Goal: Task Accomplishment & Management: Complete application form

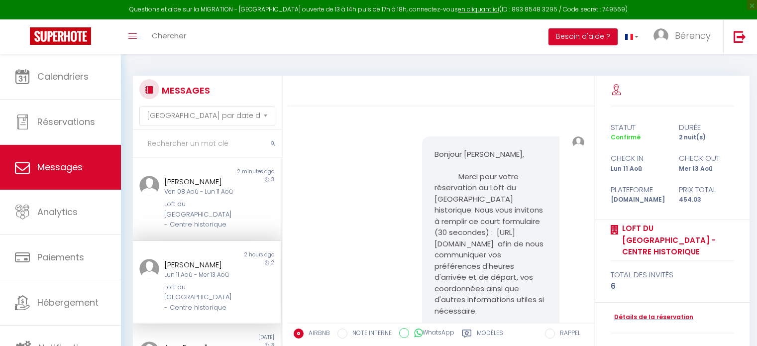
select select "message"
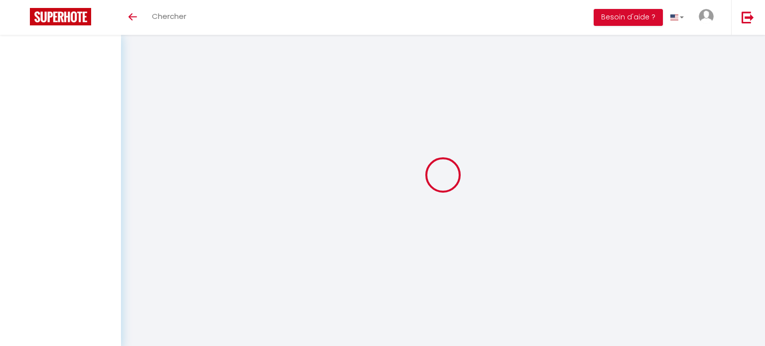
select select "message"
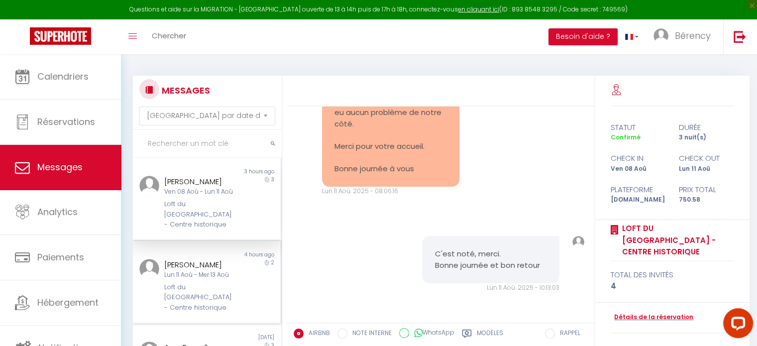
click at [189, 279] on div "Lun 11 Aoû - Mer 13 Aoû" at bounding box center [200, 274] width 73 height 9
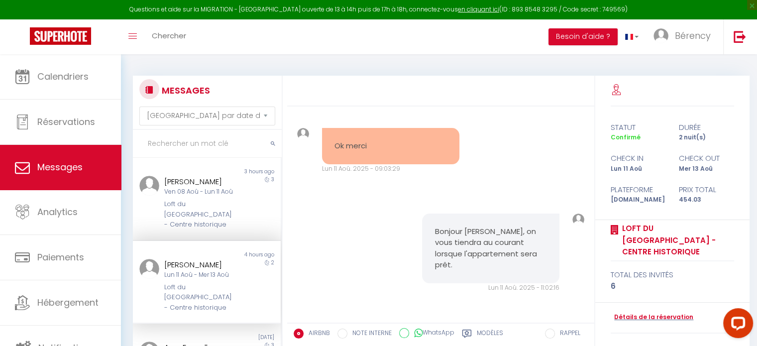
scroll to position [1629, 0]
click at [484, 334] on label "Modèles" at bounding box center [490, 335] width 26 height 12
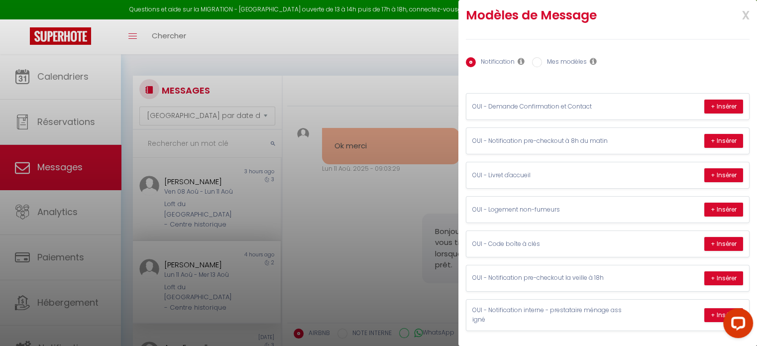
scroll to position [15, 0]
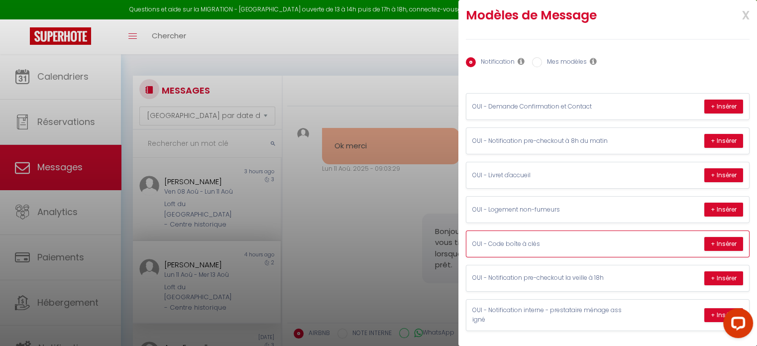
click at [650, 231] on div "OUI - Code boîte à clés + Insérer" at bounding box center [608, 244] width 283 height 26
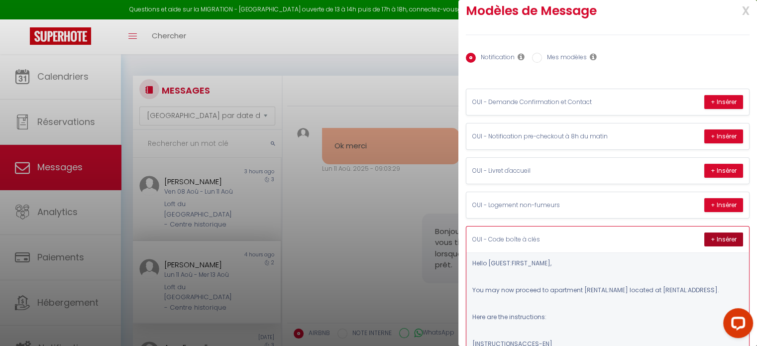
click at [712, 236] on button "+ Insérer" at bounding box center [724, 240] width 39 height 14
type textarea "Hello Clément, You may now proceed to apartment Loft du Vieux Montpellier - Cen…"
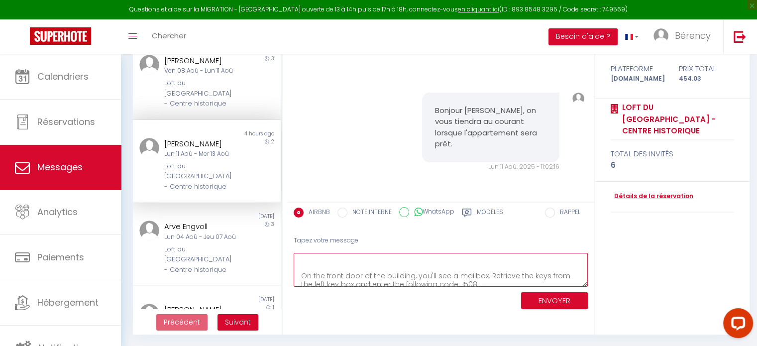
scroll to position [80, 0]
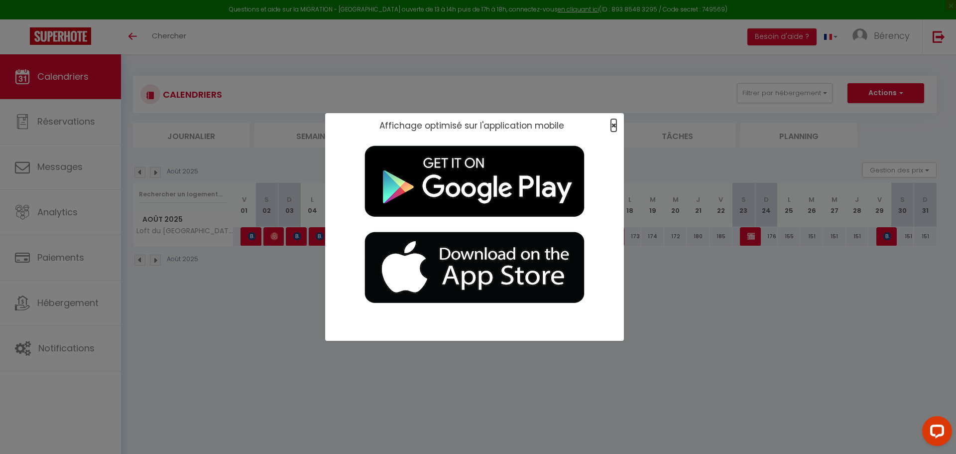
click at [380, 128] on span "×" at bounding box center [613, 125] width 5 height 12
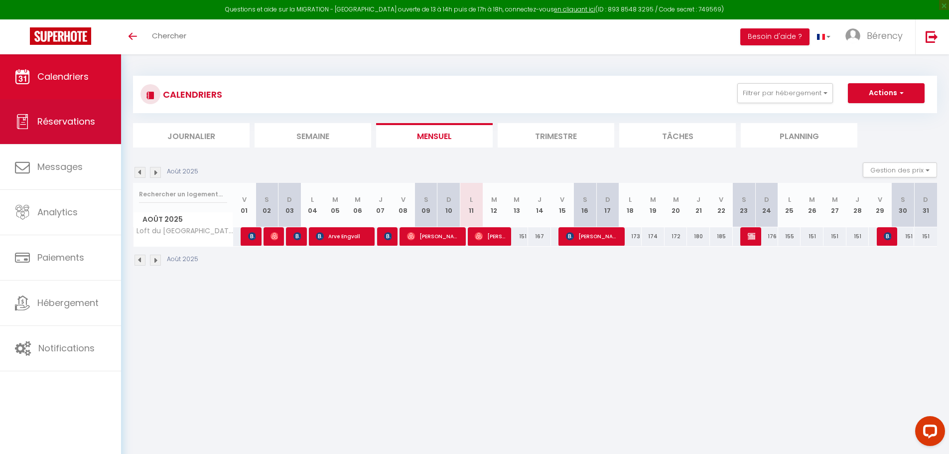
click at [57, 130] on link "Réservations" at bounding box center [60, 121] width 121 height 45
select select "not_cancelled"
select select
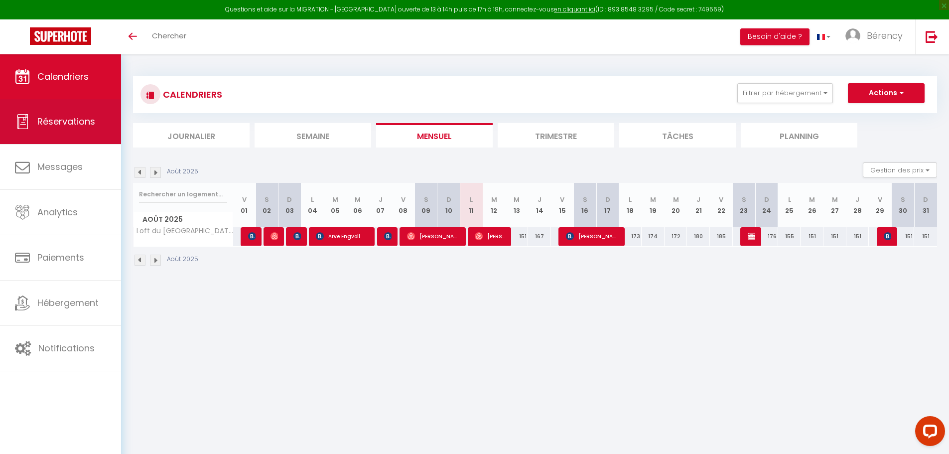
select select
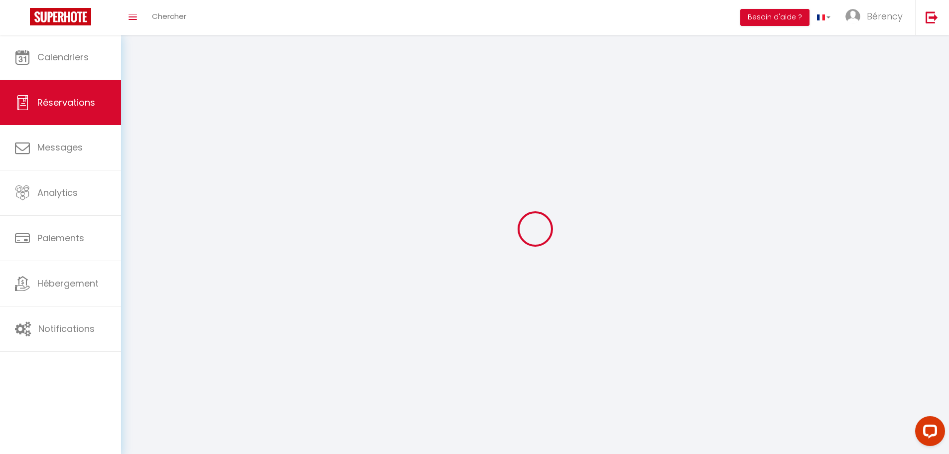
select select
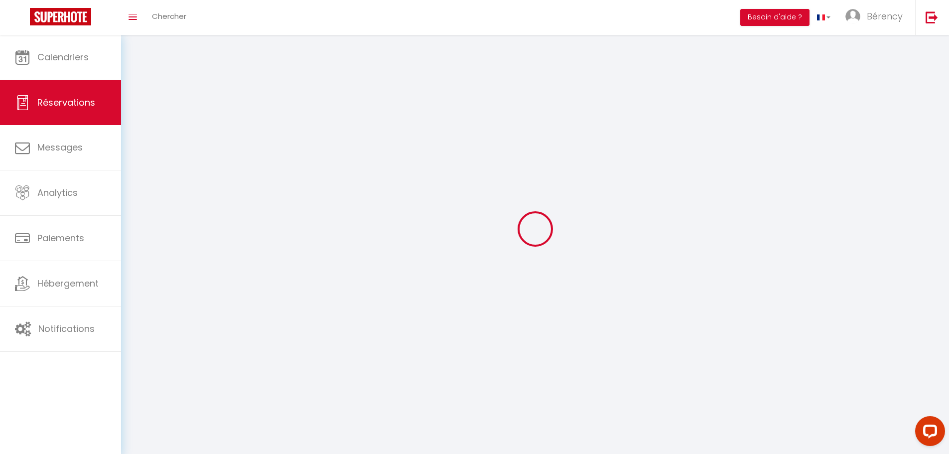
select select
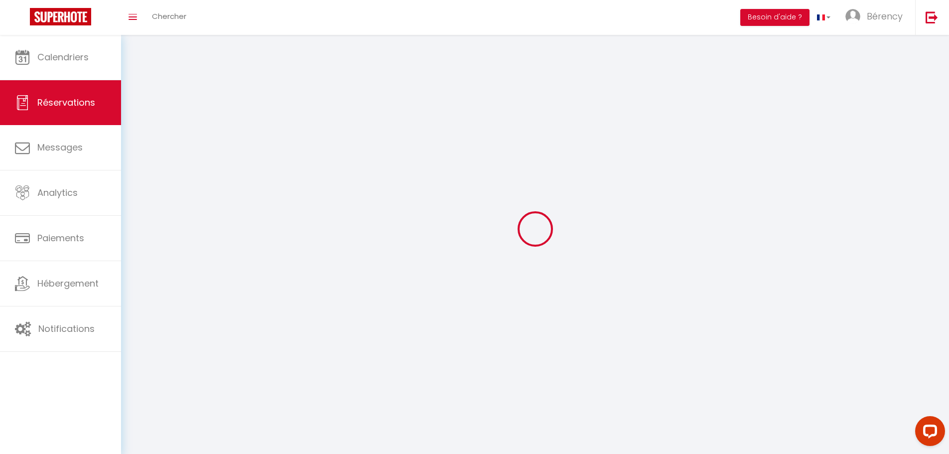
select select
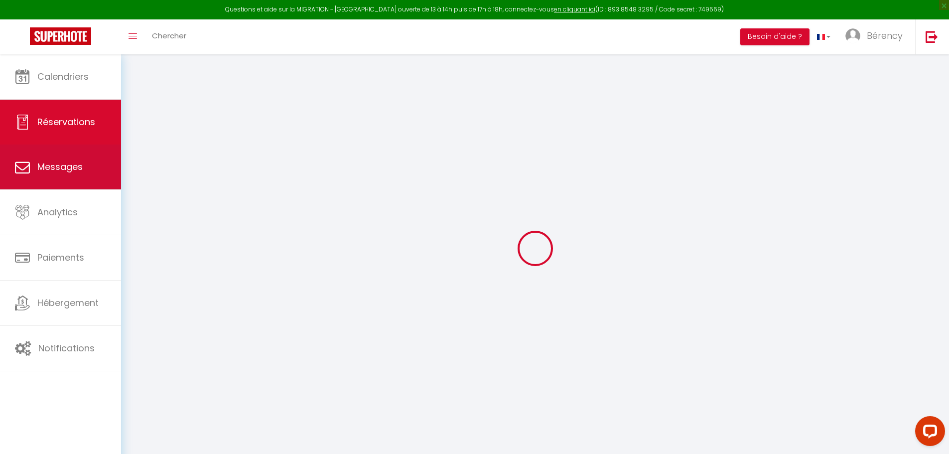
select select
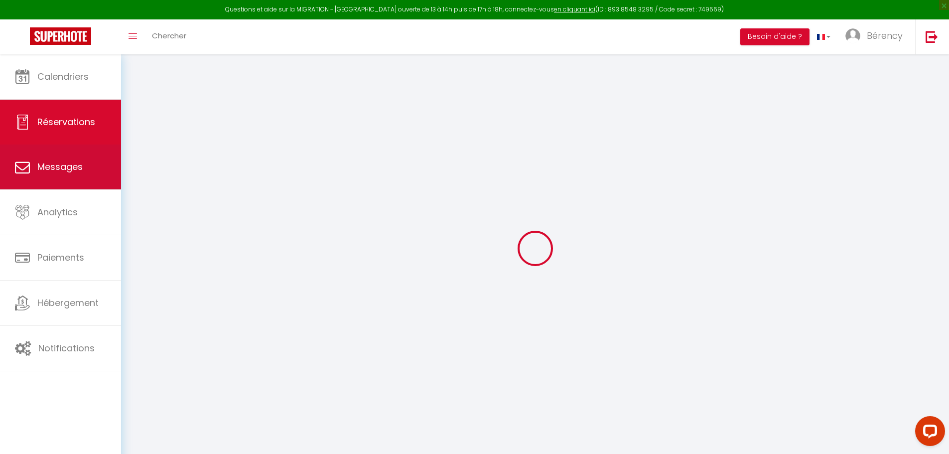
select select
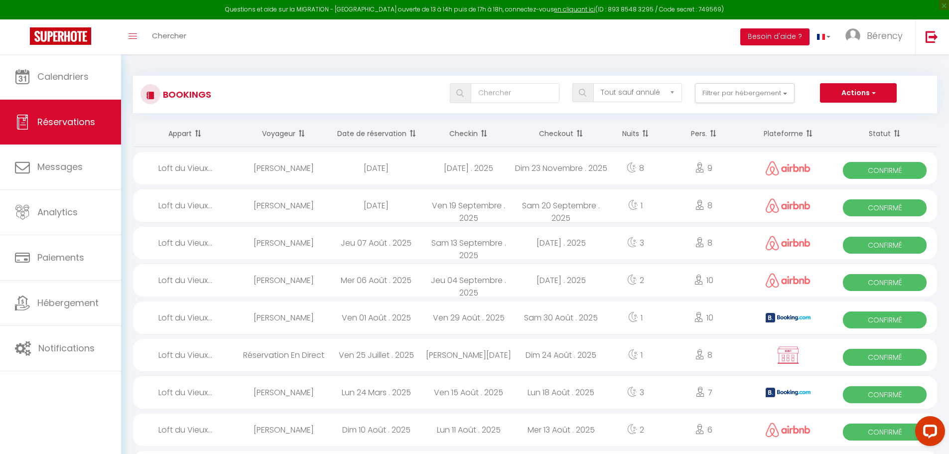
click at [336, 207] on div "Dim 10 Août . 2025" at bounding box center [376, 429] width 93 height 32
select select "OK"
select select "1"
select select "0"
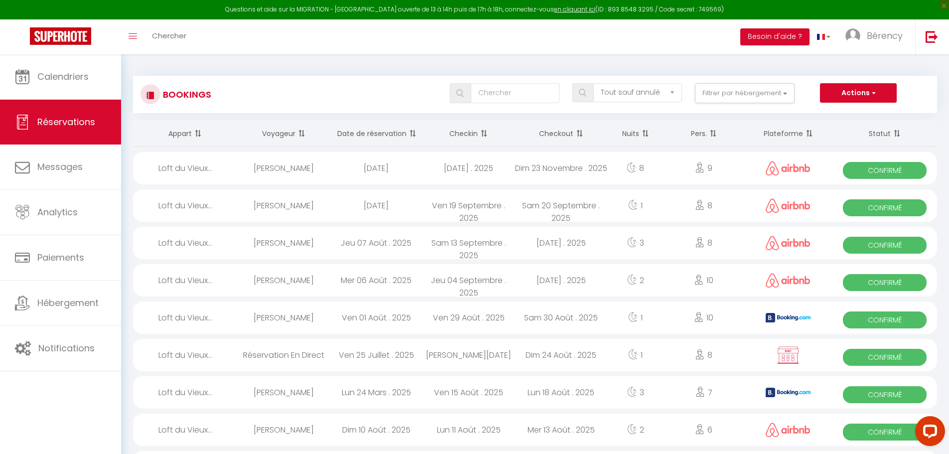
select select "1"
select select
select select "43035"
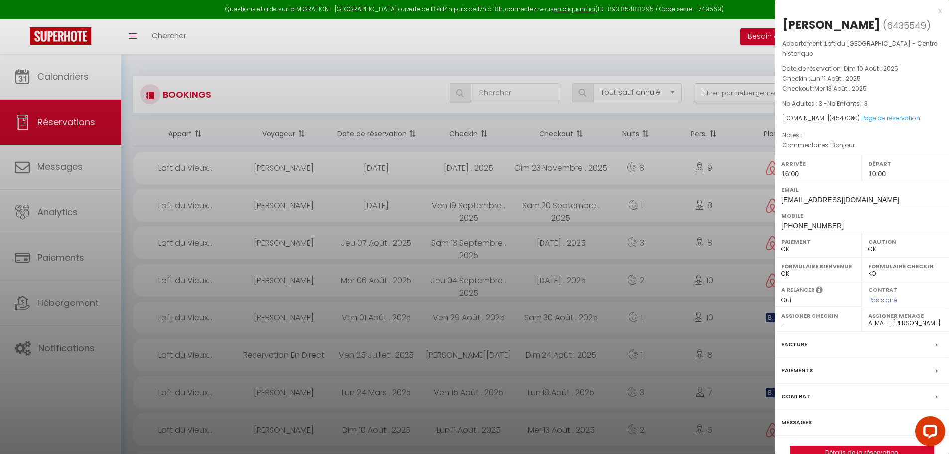
click at [380, 207] on div "Messages" at bounding box center [861, 422] width 174 height 26
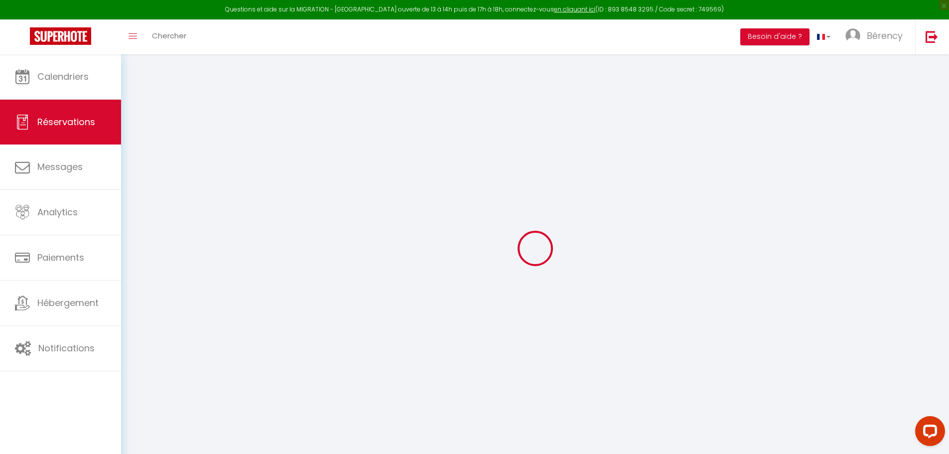
select select
checkbox input "false"
select select
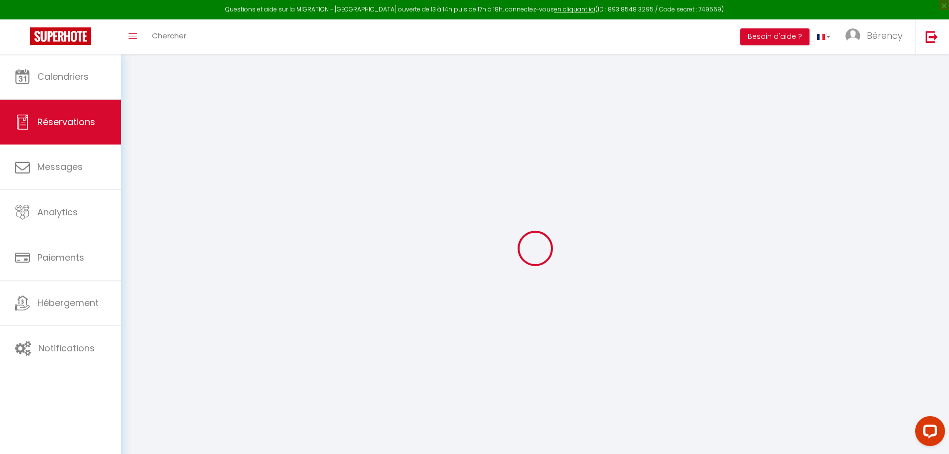
select select
checkbox input "false"
type textarea "Bonjour"
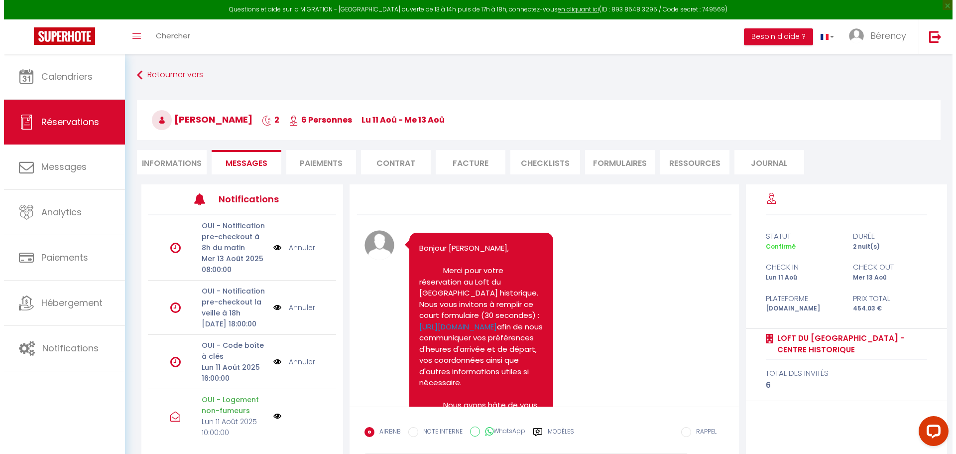
scroll to position [1313, 0]
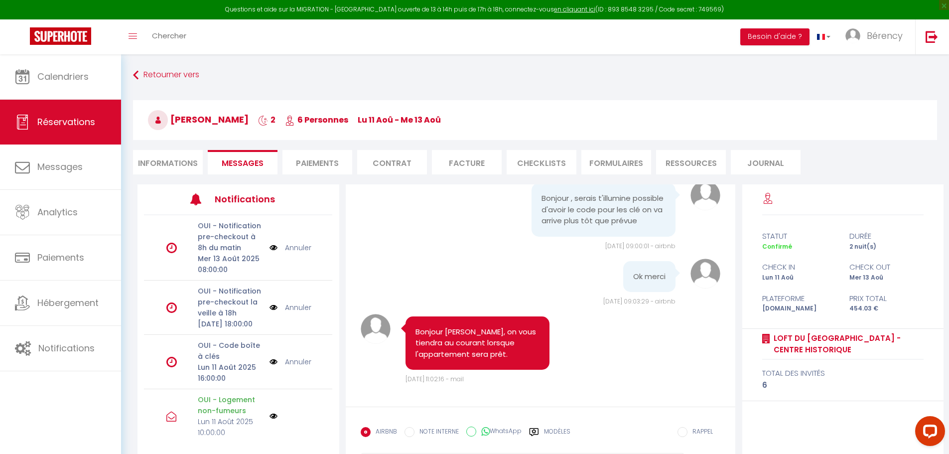
click at [269, 207] on img at bounding box center [273, 361] width 8 height 11
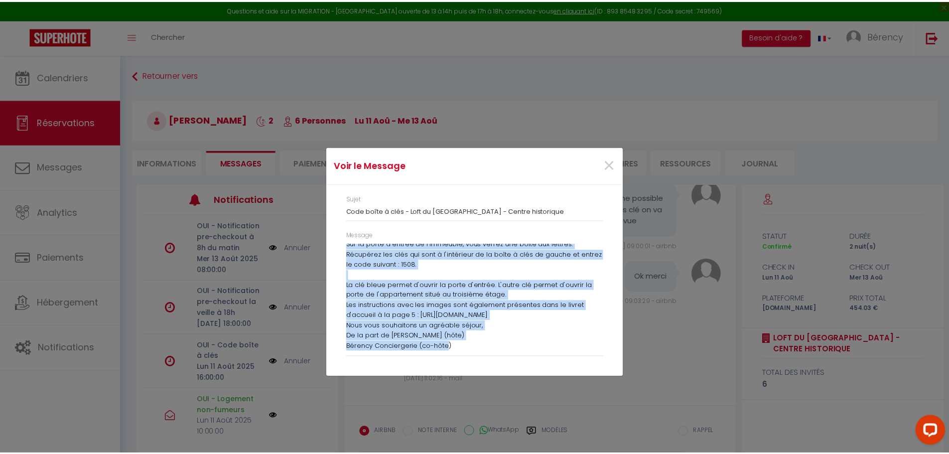
scroll to position [73, 0]
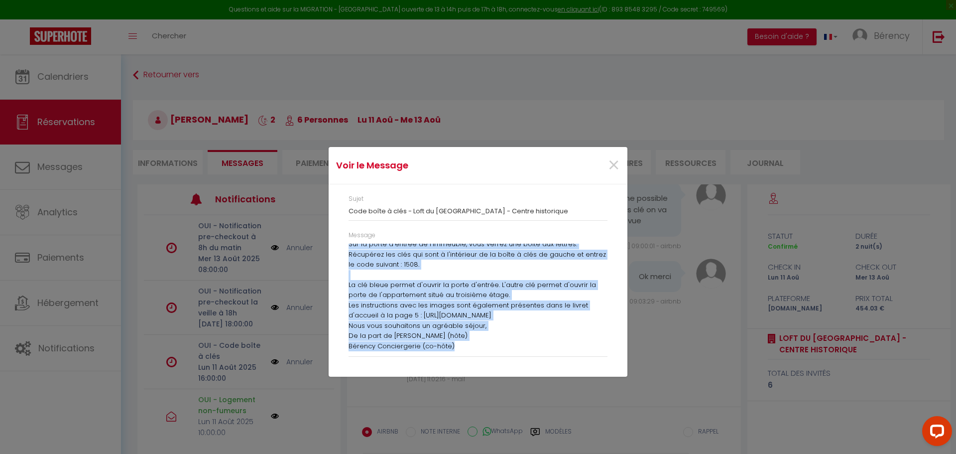
drag, startPoint x: 350, startPoint y: 245, endPoint x: 458, endPoint y: 339, distance: 143.0
click at [380, 207] on div "Bonjour [PERSON_NAME], Vous pouvez dès à présent vous rendre à l'appartement Lo…" at bounding box center [478, 297] width 259 height 108
copy div "Bonjour [PERSON_NAME], Vous pouvez dès à présent vous rendre à l'appartement Lo…"
click at [380, 207] on div "Voir le Message × Sujet Code boîte à clés - Loft du [GEOGRAPHIC_DATA] historiqu…" at bounding box center [478, 227] width 956 height 454
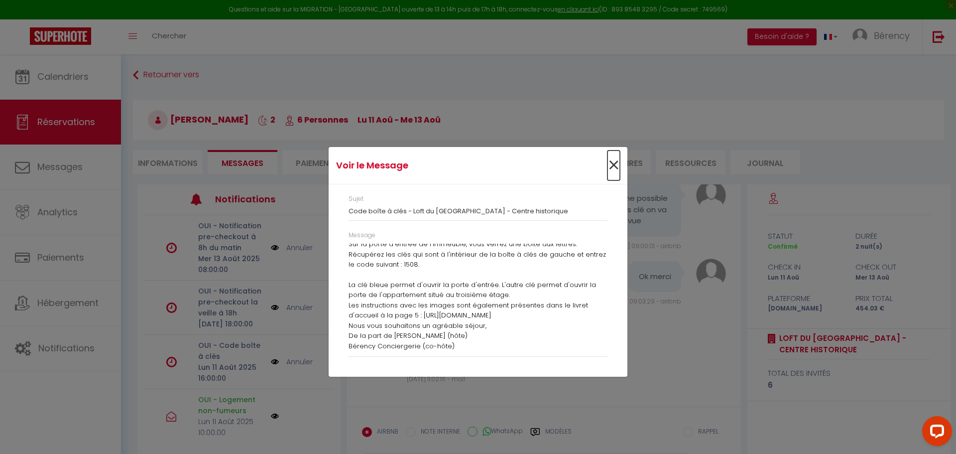
click at [380, 165] on span "×" at bounding box center [613, 165] width 12 height 30
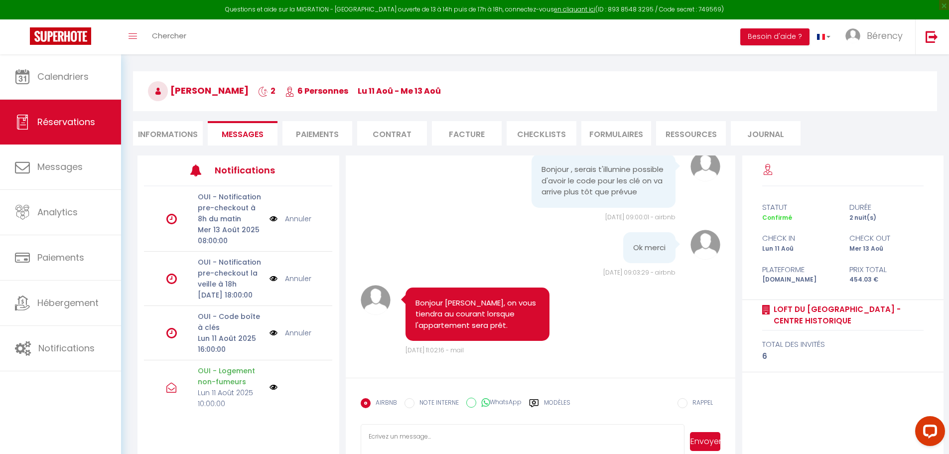
scroll to position [54, 0]
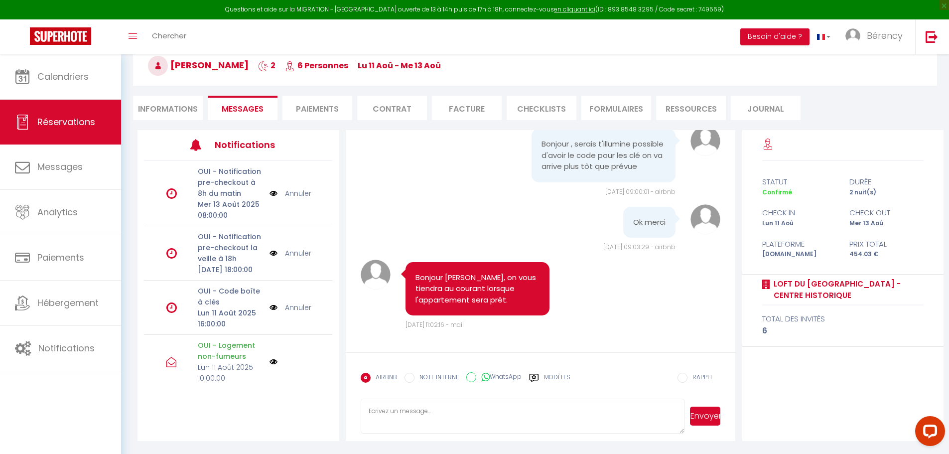
click at [380, 207] on textarea at bounding box center [523, 415] width 324 height 35
paste textarea "Bonjour Clément, Vous pouvez dès à présent vous rendre à l'appartement Loft du …"
type textarea "Bonjour Clément, Vous pouvez dès à présent vous rendre à l'appartement Loft du …"
click at [380, 207] on button "Envoyer" at bounding box center [705, 415] width 30 height 19
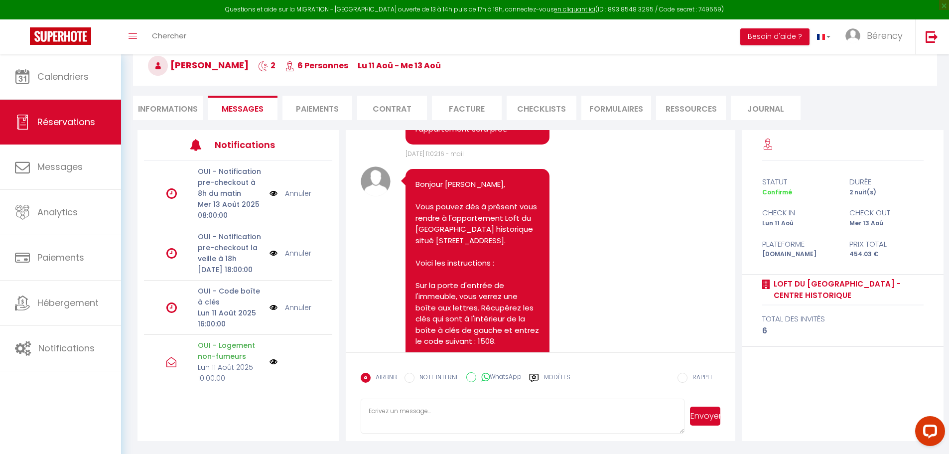
scroll to position [1357, 0]
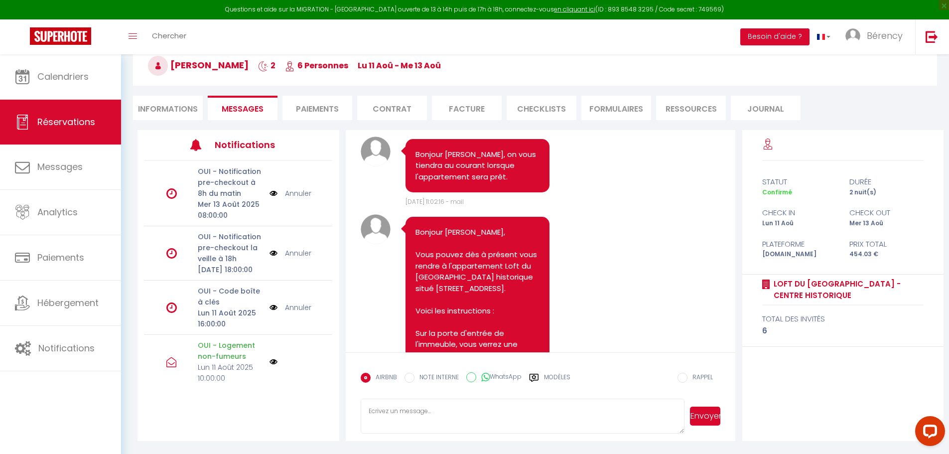
click at [296, 207] on link "Annuler" at bounding box center [298, 307] width 26 height 11
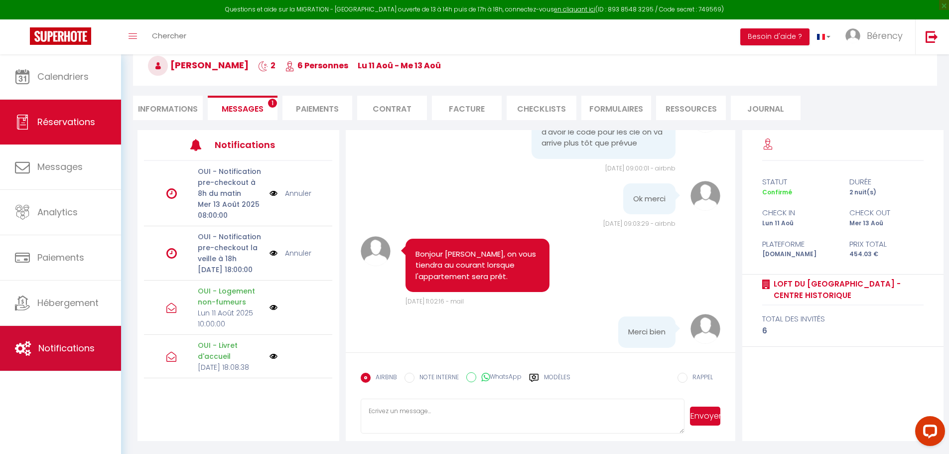
scroll to position [1805, 0]
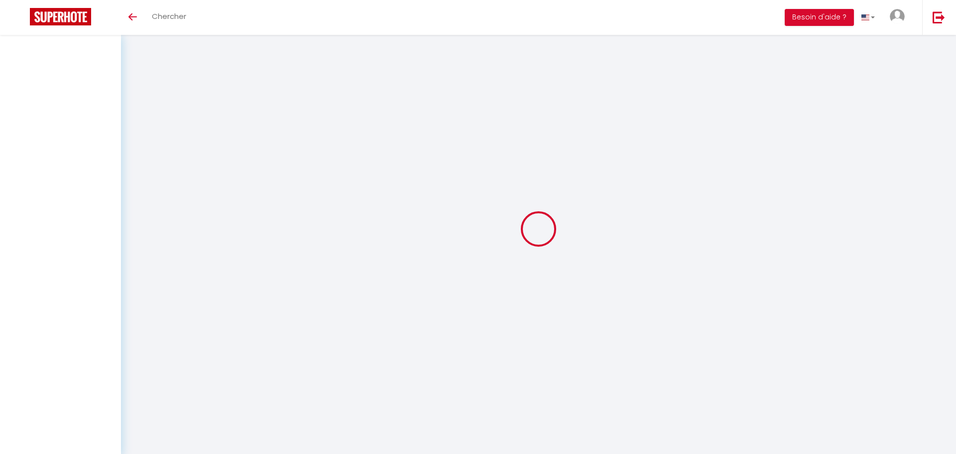
select select
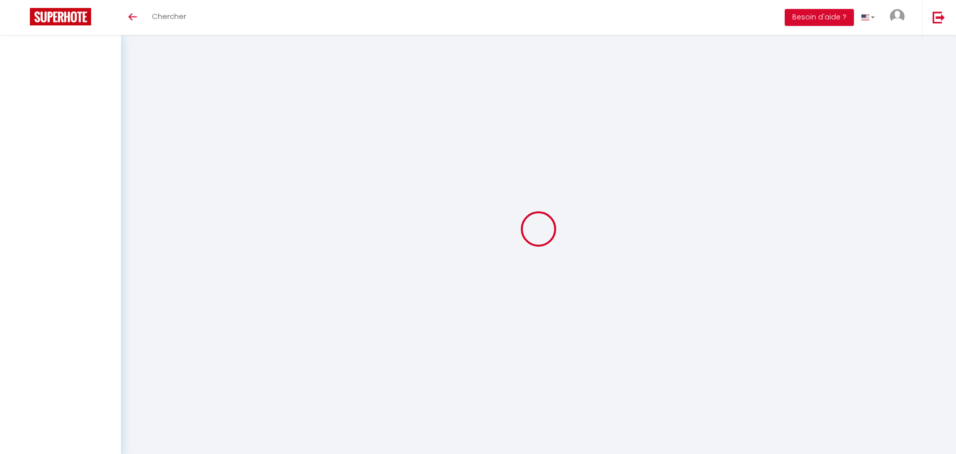
select select
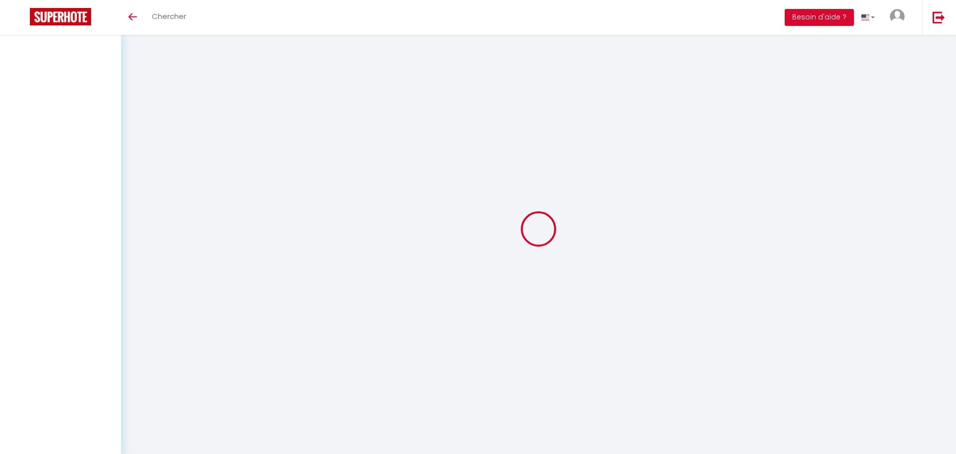
checkbox input "false"
select select
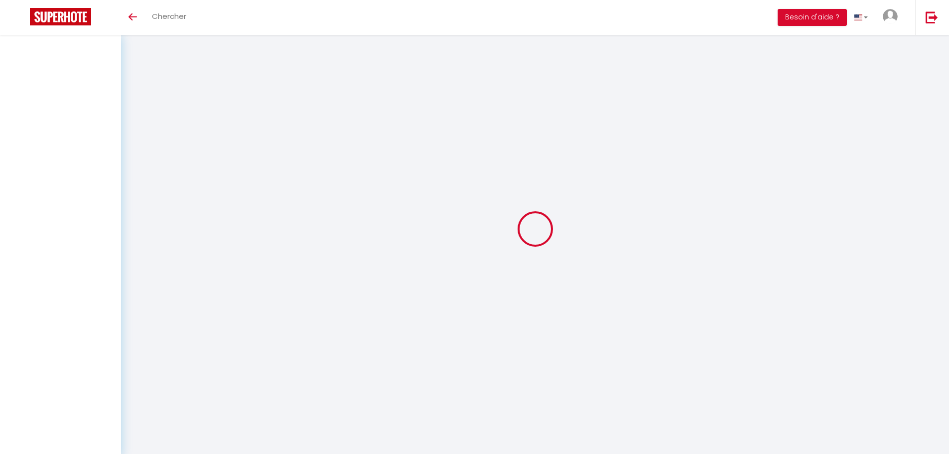
select select
checkbox input "false"
select select
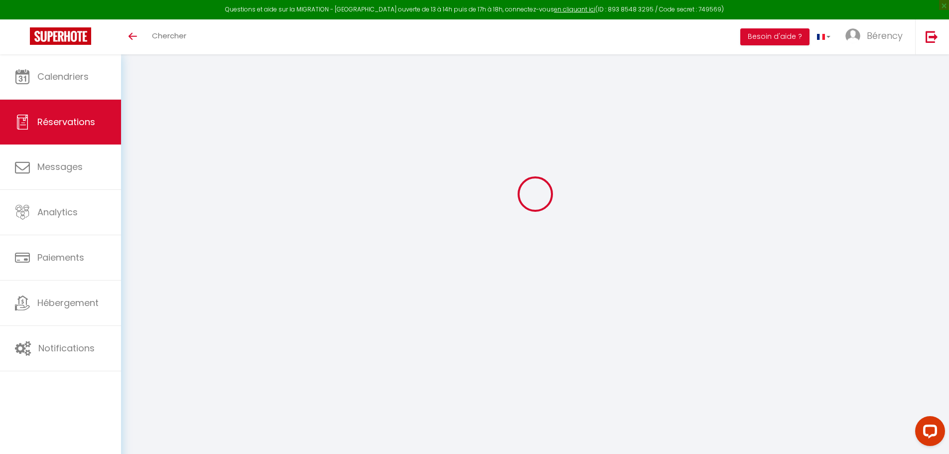
type input "[PERSON_NAME]"
type input "Passerat"
type input "[EMAIL_ADDRESS][DOMAIN_NAME]"
type input "[PHONE_NUMBER]"
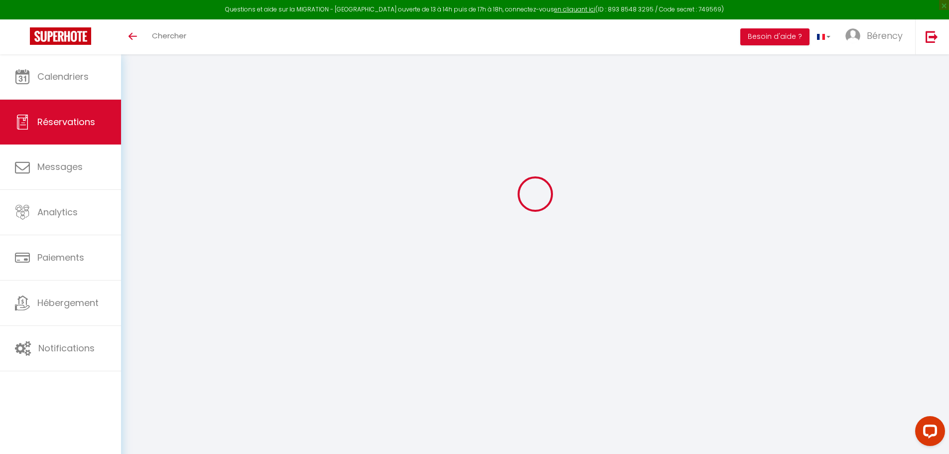
type input "[PHONE_NUMBER]"
select select
type input "79.38000000000001"
select select "73960"
select select "1"
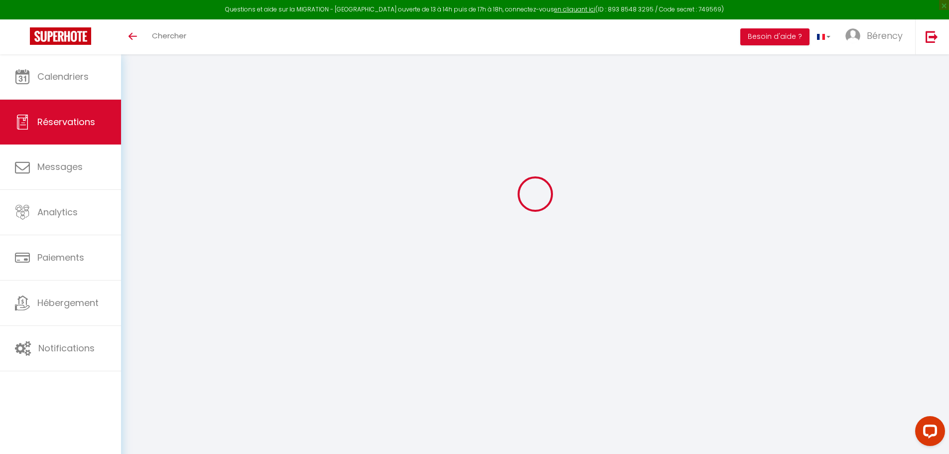
select select
type input "3"
select select "12"
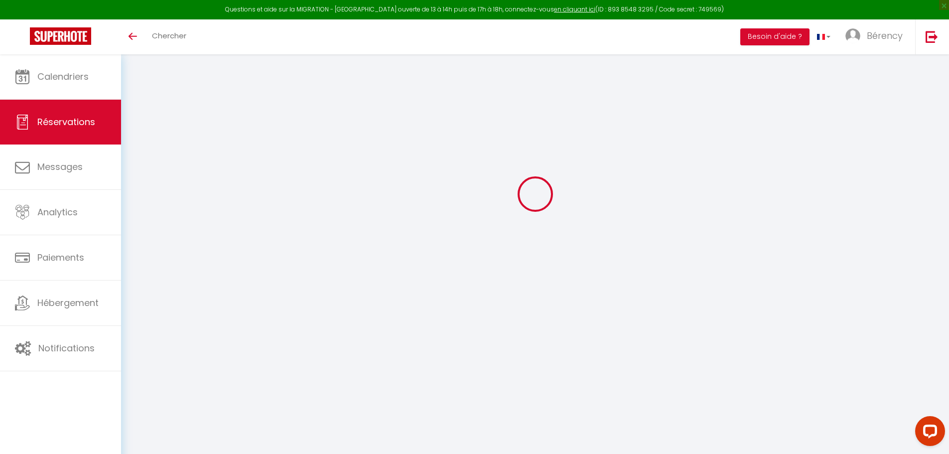
select select
type input "362"
checkbox input "false"
type input "0"
select select "1"
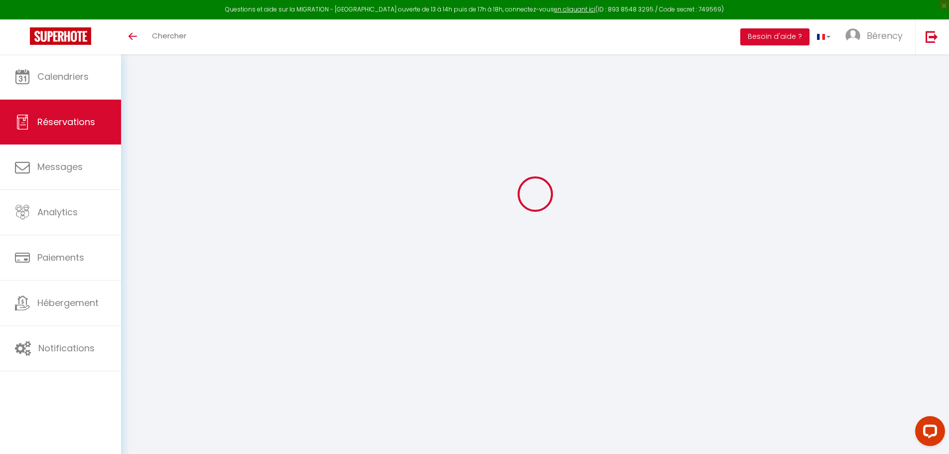
type input "79"
type input "0"
select select
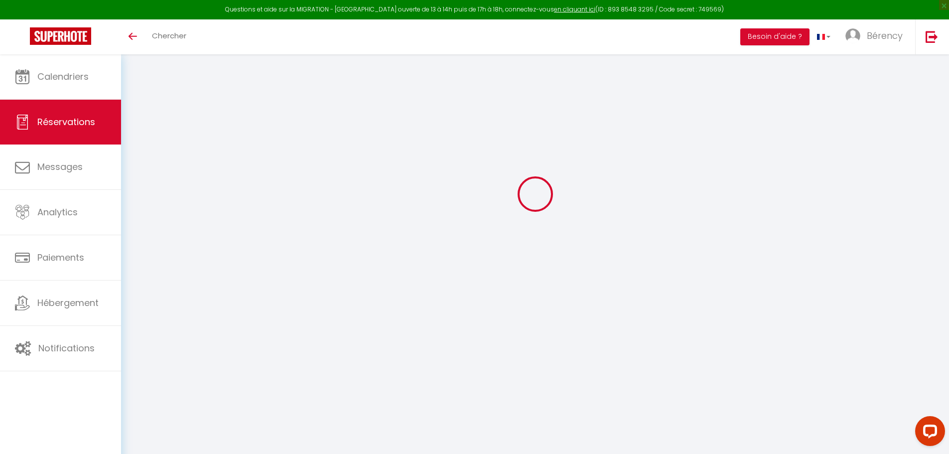
select select
checkbox input "false"
type textarea "Bonjour"
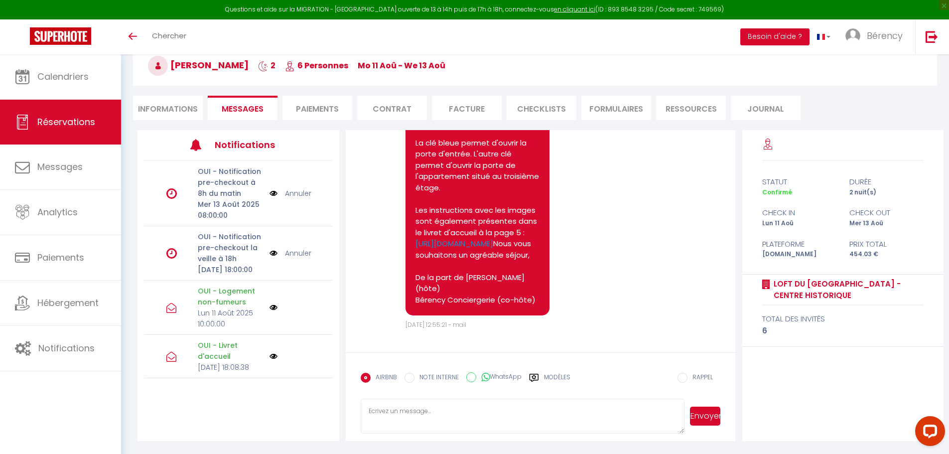
scroll to position [1662, 0]
